Goal: Task Accomplishment & Management: Complete application form

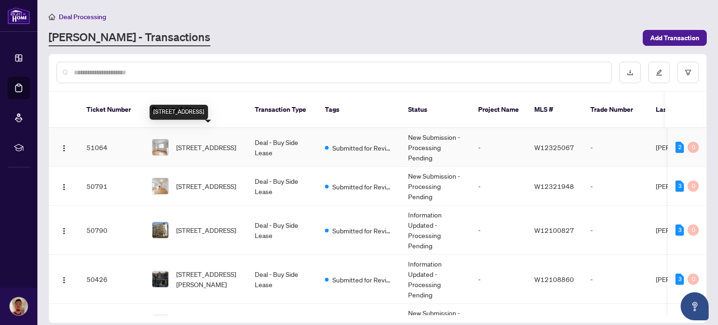
click at [222, 142] on span "[STREET_ADDRESS]" at bounding box center [206, 147] width 60 height 10
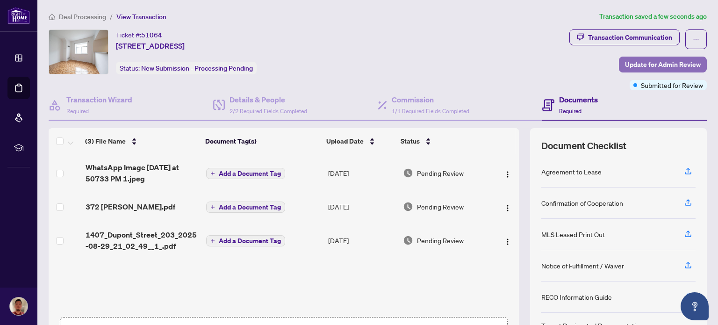
click at [654, 65] on span "Update for Admin Review" at bounding box center [663, 64] width 76 height 15
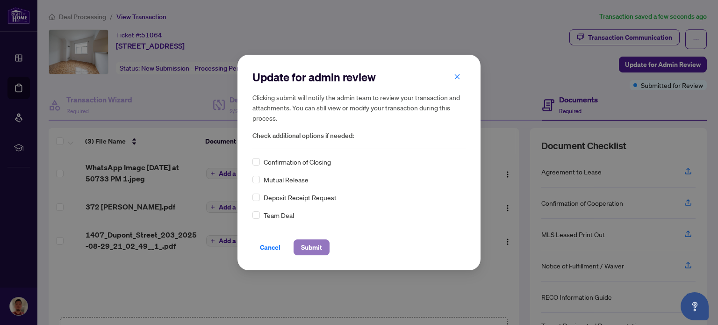
click at [312, 250] on span "Submit" at bounding box center [311, 247] width 21 height 15
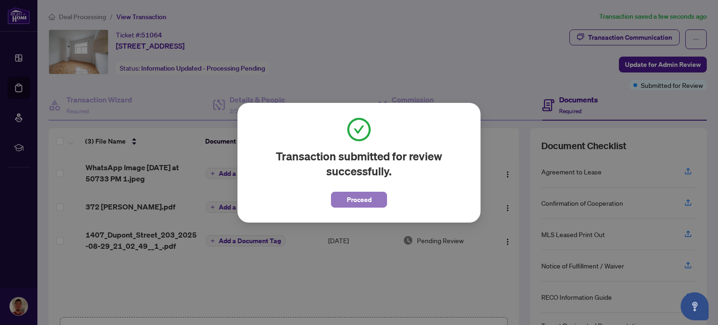
click at [369, 199] on span "Proceed" at bounding box center [359, 199] width 25 height 15
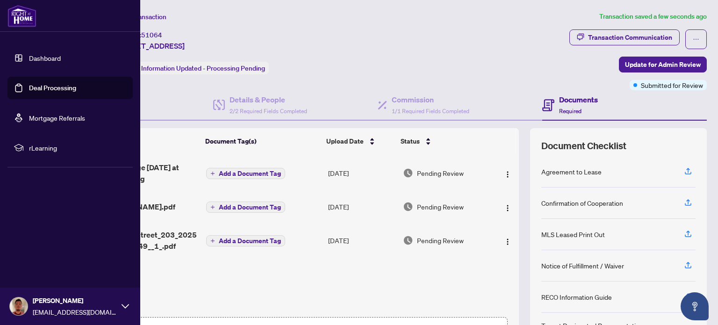
click at [32, 56] on link "Dashboard" at bounding box center [45, 58] width 32 height 8
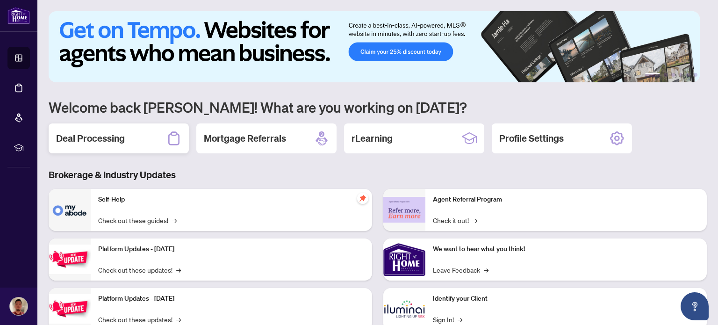
click at [148, 140] on div "Deal Processing" at bounding box center [119, 138] width 140 height 30
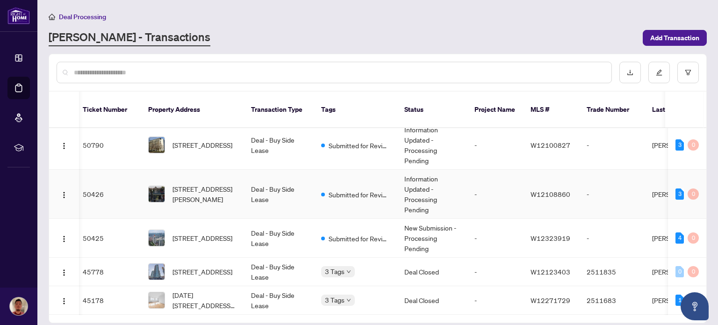
scroll to position [0, 4]
